Goal: Communication & Community: Answer question/provide support

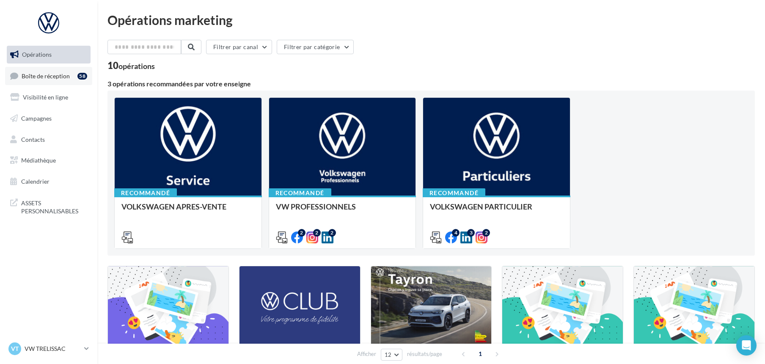
click at [60, 75] on span "Boîte de réception" at bounding box center [46, 75] width 48 height 7
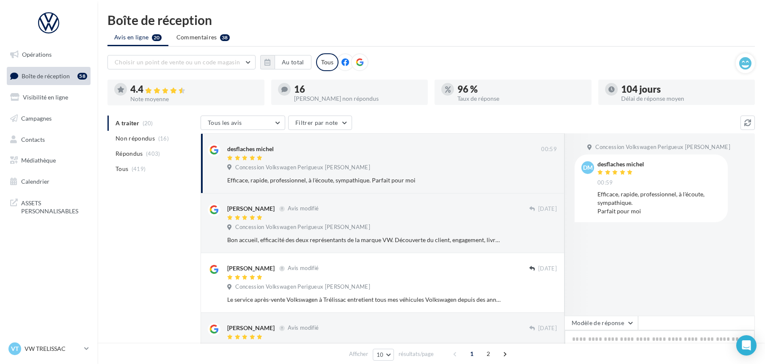
click at [645, 340] on textarea at bounding box center [659, 356] width 190 height 52
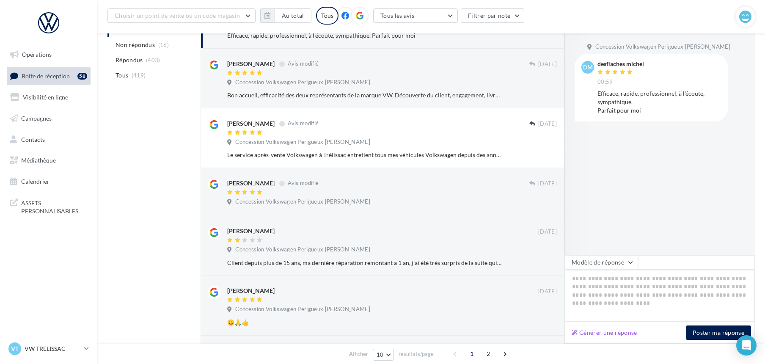
scroll to position [157, 0]
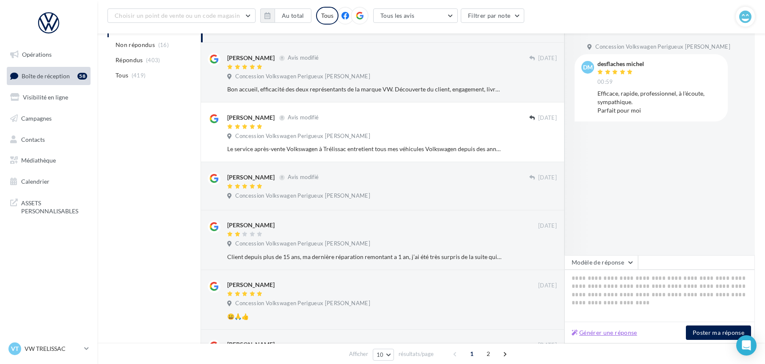
click at [582, 332] on button "Générer une réponse" at bounding box center [604, 332] width 72 height 10
type textarea "**********"
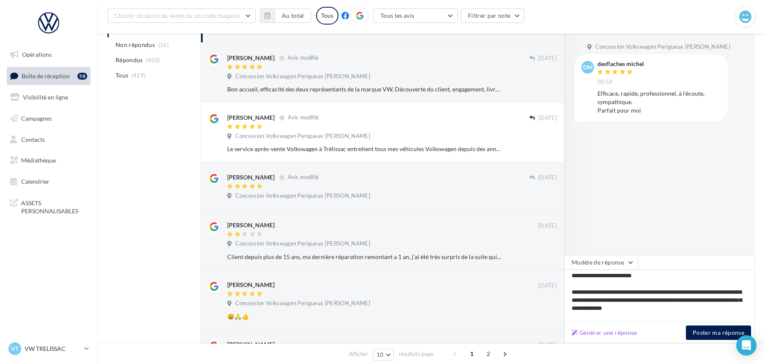
scroll to position [0, 0]
click at [595, 332] on button "Générer une réponse" at bounding box center [604, 332] width 72 height 10
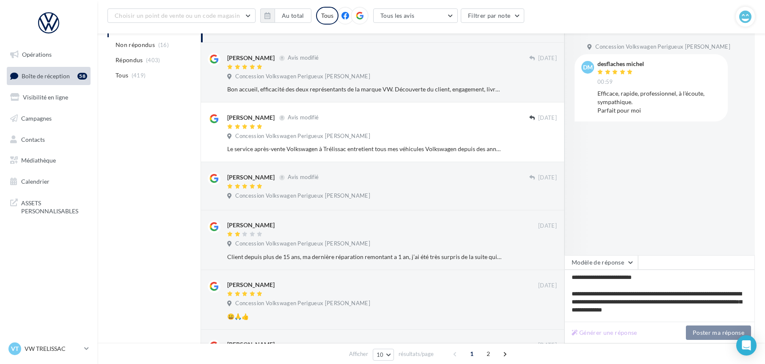
type textarea "**********"
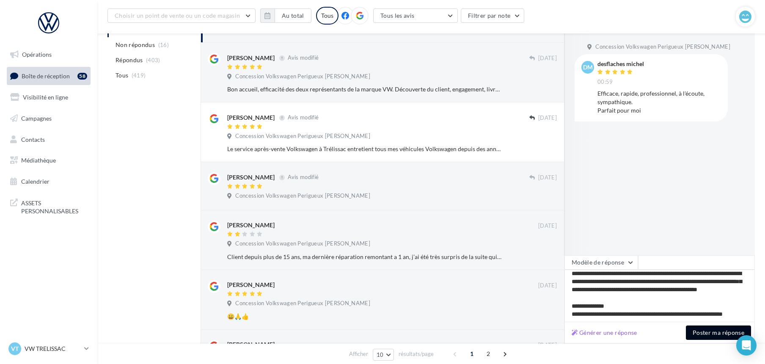
scroll to position [36, 0]
click at [717, 333] on button "Poster ma réponse" at bounding box center [718, 332] width 65 height 14
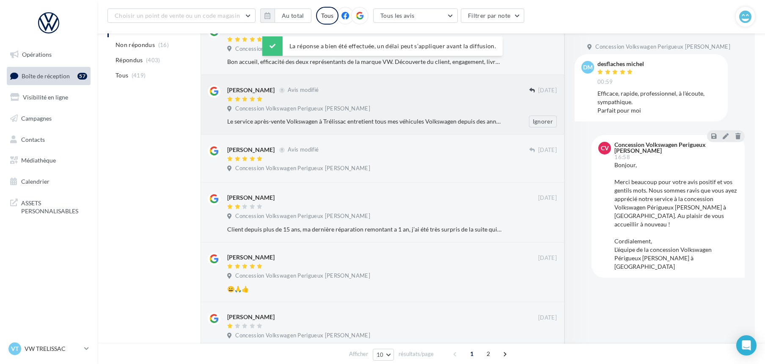
scroll to position [44, 0]
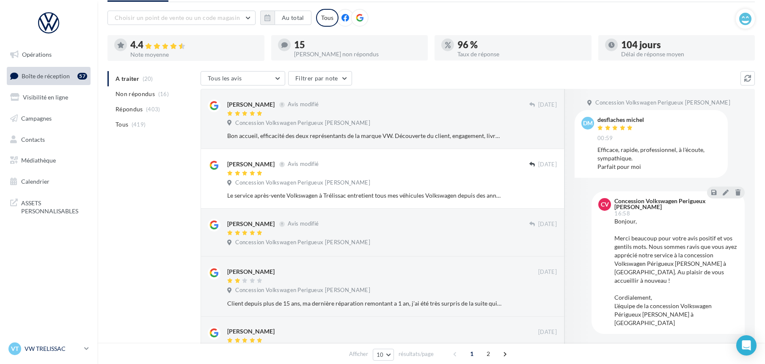
click at [48, 346] on p "VW TRELISSAC" at bounding box center [53, 348] width 56 height 8
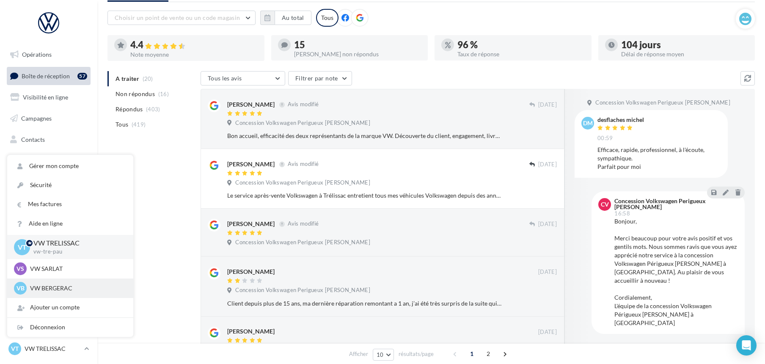
click at [47, 286] on p "VW BERGERAC" at bounding box center [76, 288] width 93 height 8
